Goal: Check status: Check status

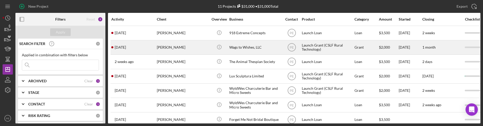
click at [181, 51] on div "[PERSON_NAME]" at bounding box center [182, 48] width 51 height 14
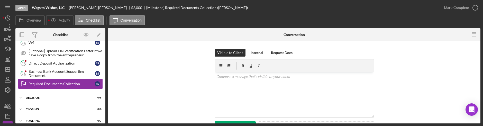
scroll to position [81, 0]
